Goal: Information Seeking & Learning: Learn about a topic

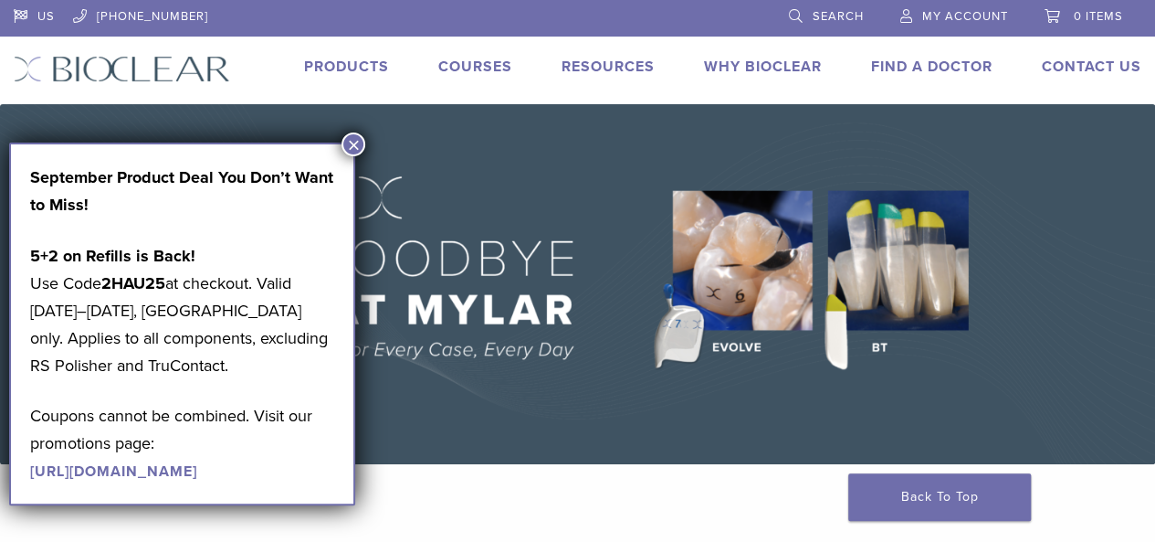
click at [360, 142] on button "×" at bounding box center [354, 144] width 24 height 24
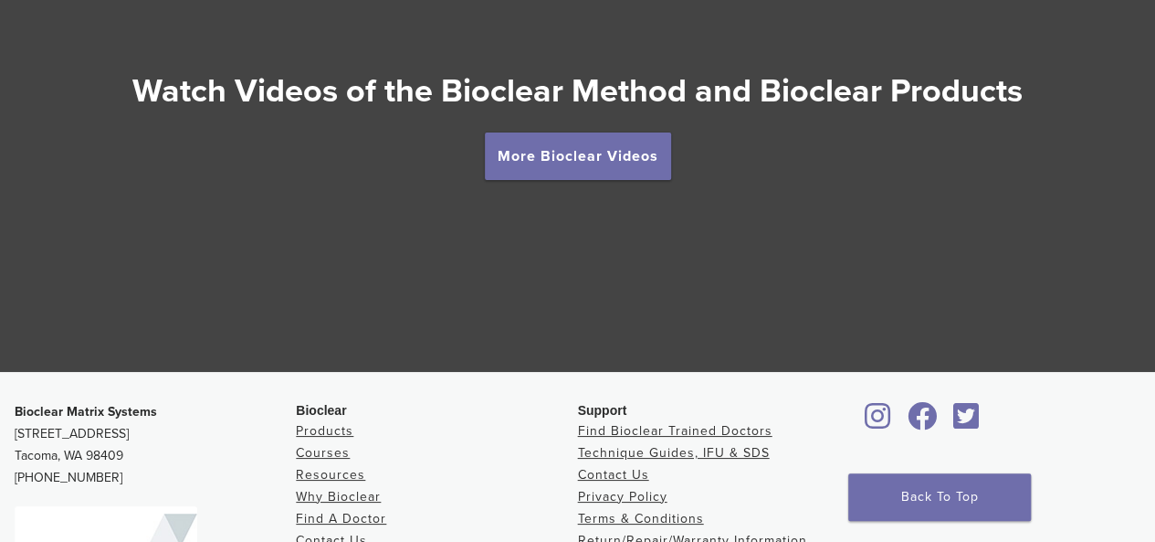
scroll to position [3049, 0]
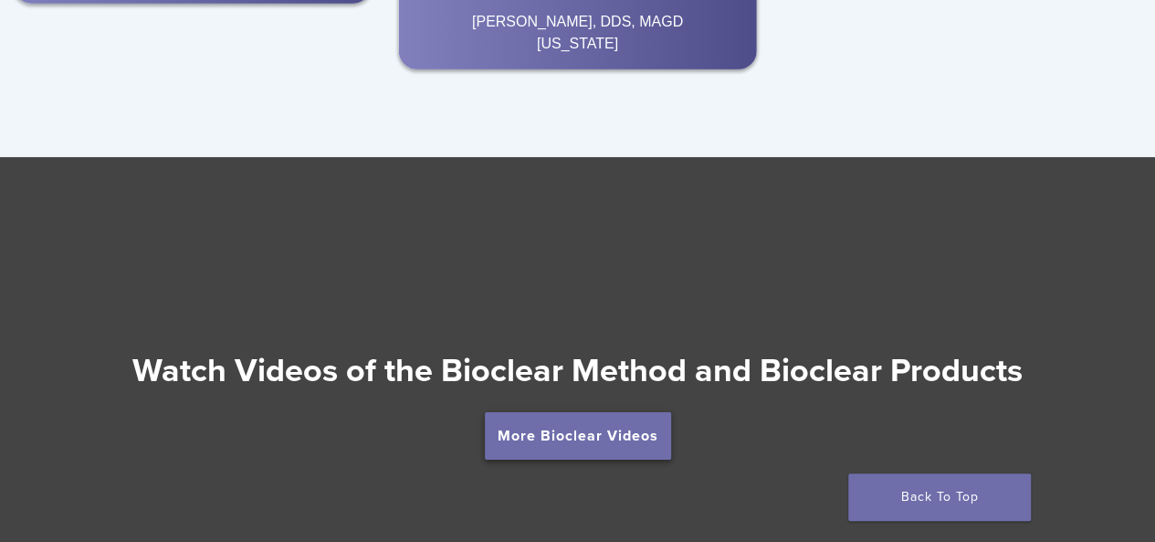
click at [585, 432] on link "More Bioclear Videos" at bounding box center [578, 435] width 186 height 47
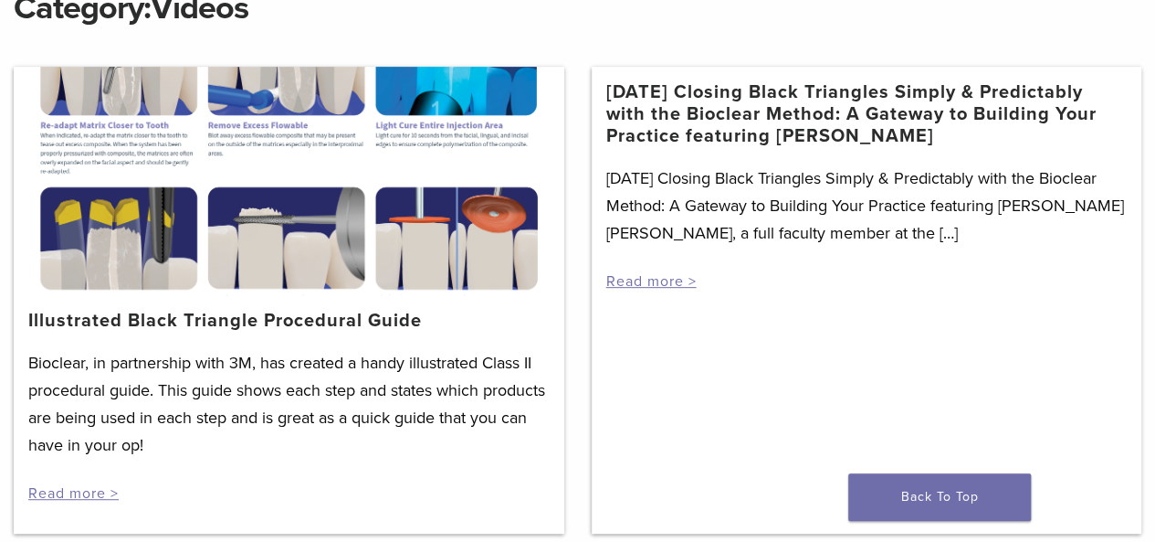
scroll to position [280, 0]
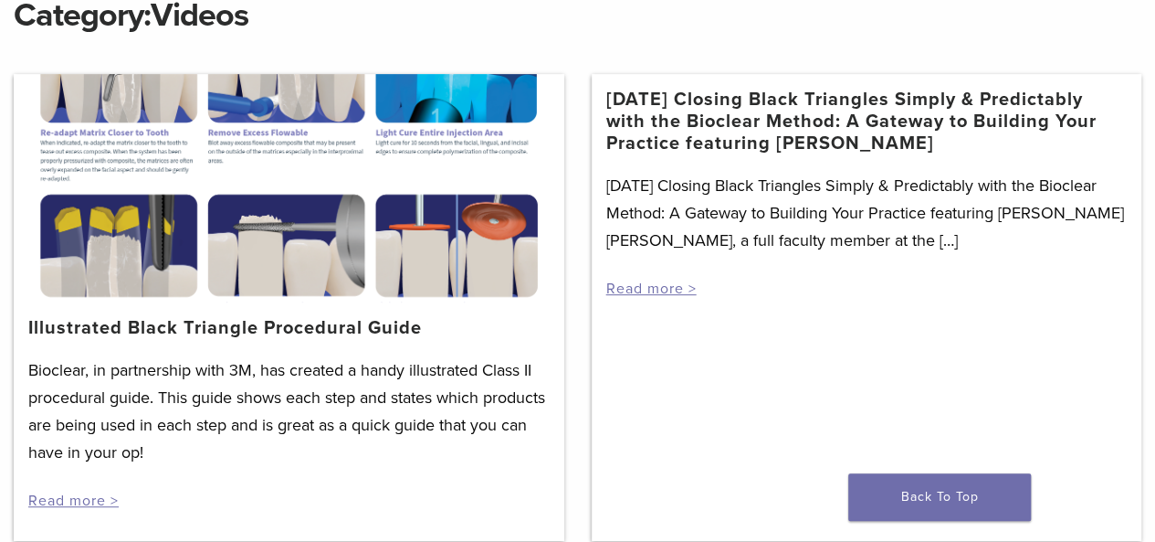
click at [84, 490] on div "Bioclear, in partnership with 3M, has created a handy illustrated Class II proc…" at bounding box center [289, 433] width 522 height 154
click at [92, 498] on link "Read more >" at bounding box center [73, 500] width 90 height 18
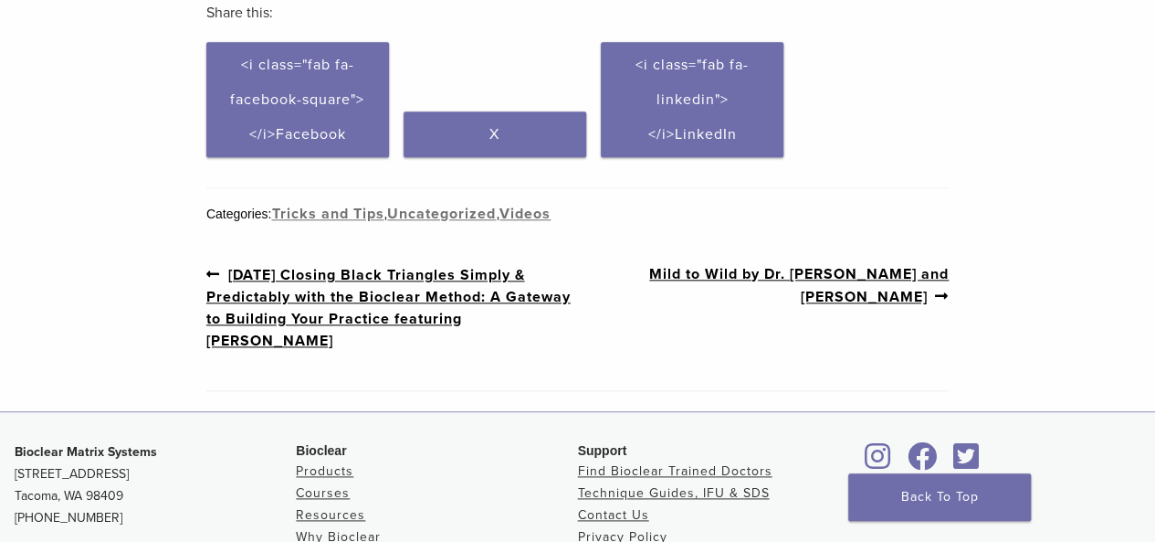
scroll to position [822, 0]
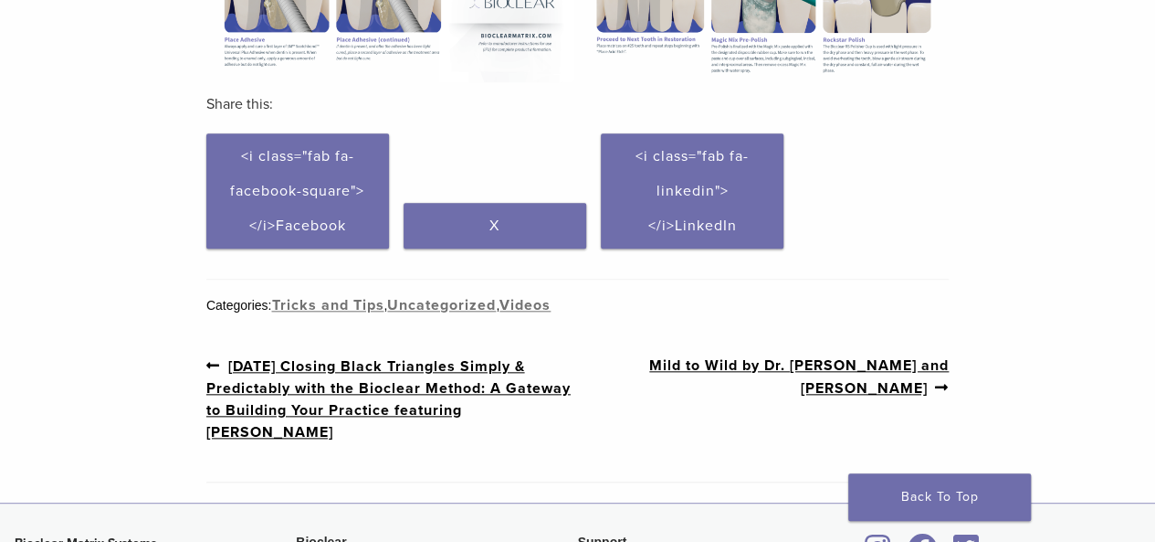
click at [449, 370] on link "Previous post: 3/19/2021 Closing Black Triangles Simply & Predictably with the …" at bounding box center [392, 398] width 372 height 89
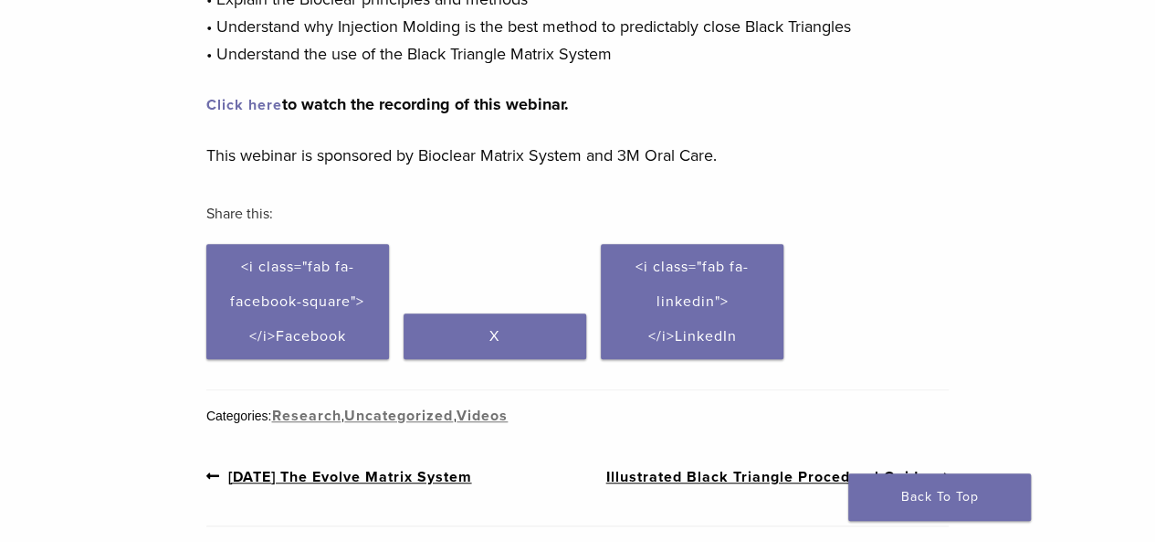
scroll to position [641, 0]
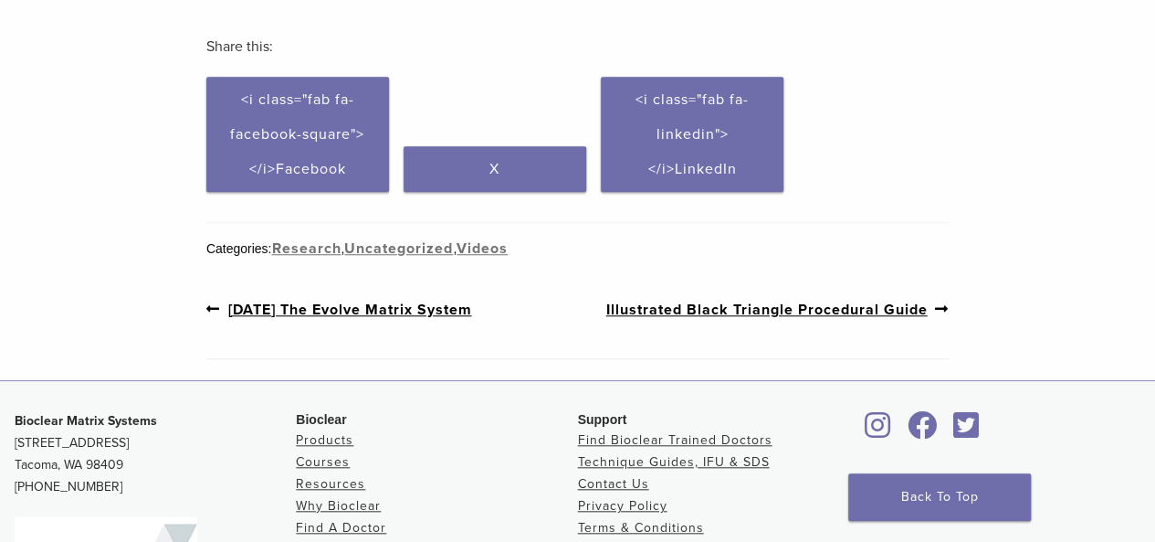
click at [431, 315] on link "Previous post: 4/7/2021 The Evolve Matrix System" at bounding box center [339, 309] width 266 height 23
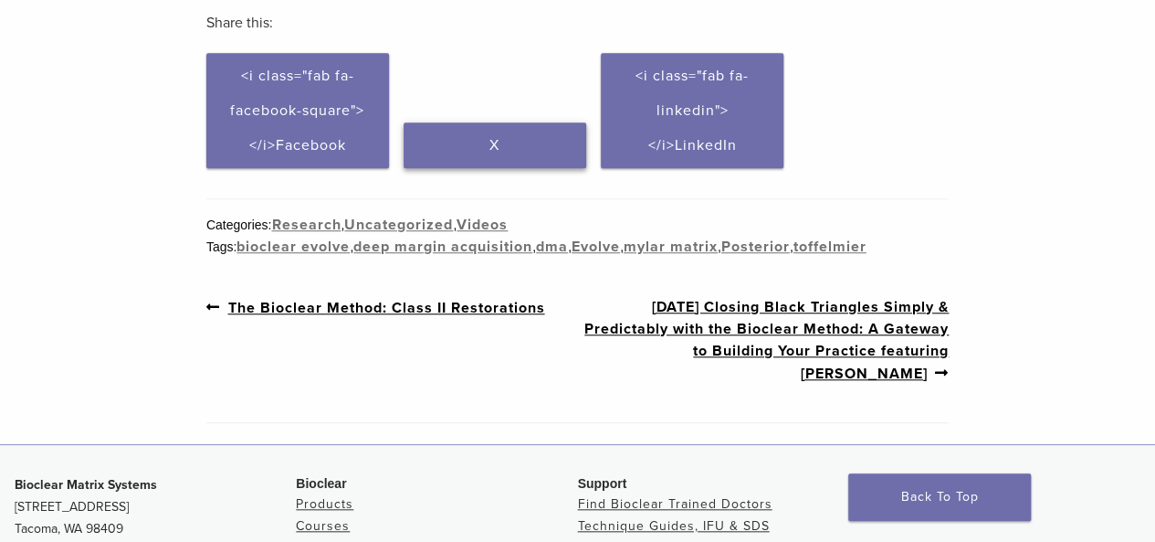
scroll to position [400, 0]
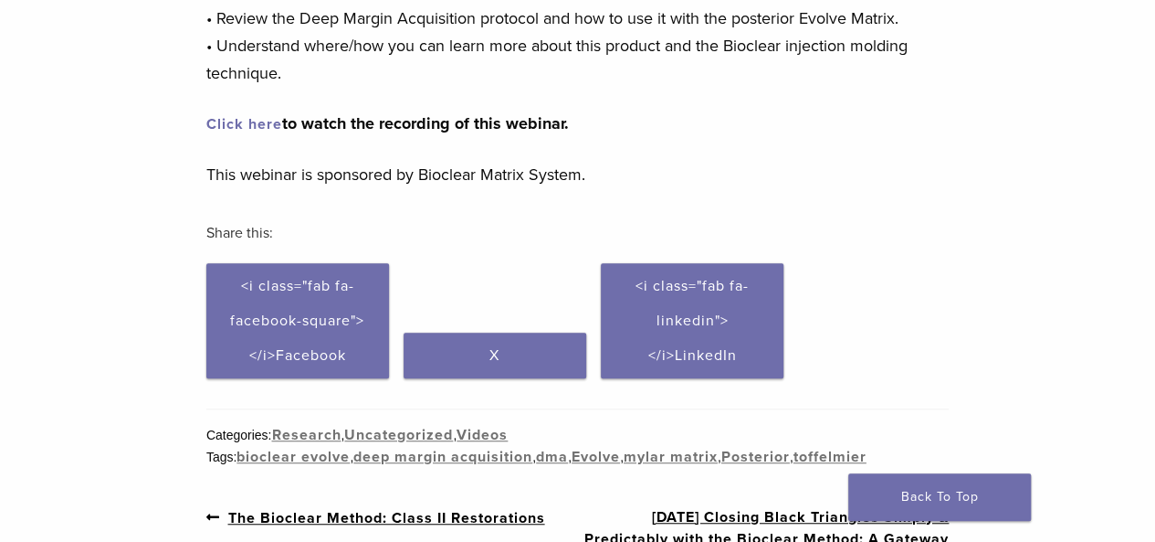
click at [258, 120] on link "Click here" at bounding box center [244, 124] width 76 height 18
